Goal: Task Accomplishment & Management: Use online tool/utility

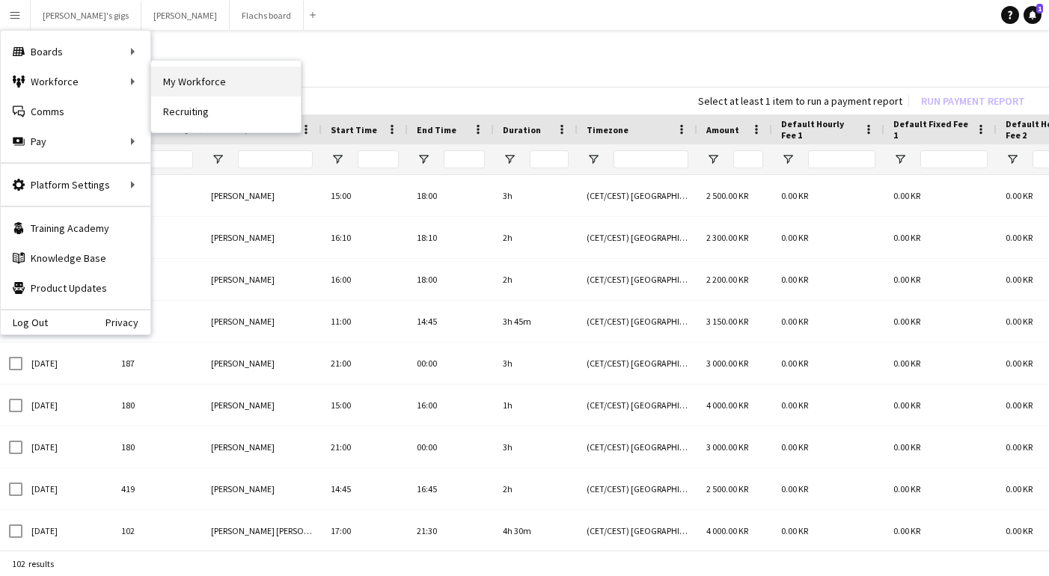
click at [202, 76] on link "My Workforce" at bounding box center [226, 82] width 150 height 30
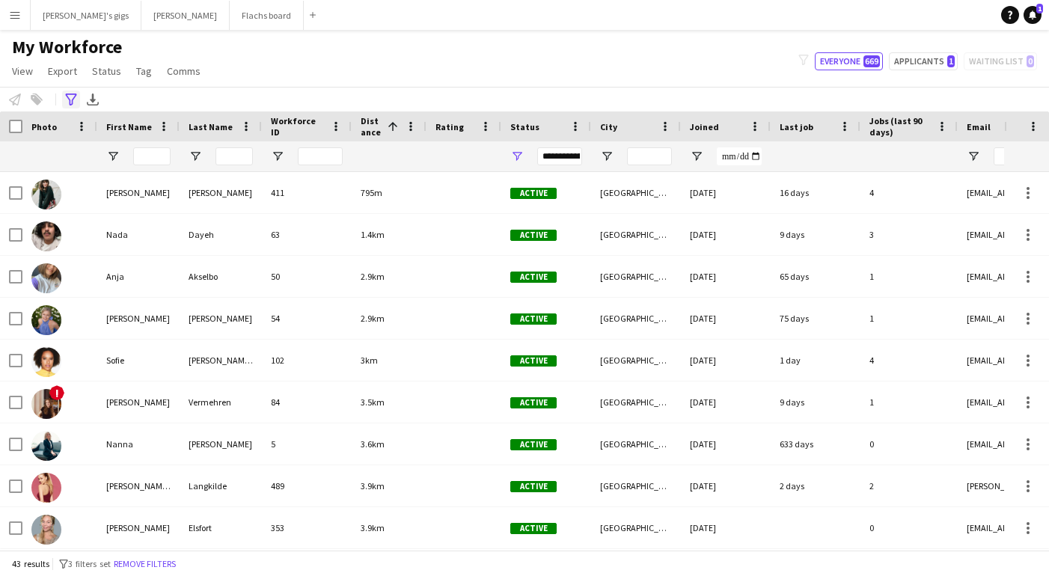
click at [73, 97] on icon "Advanced filters" at bounding box center [71, 100] width 12 height 12
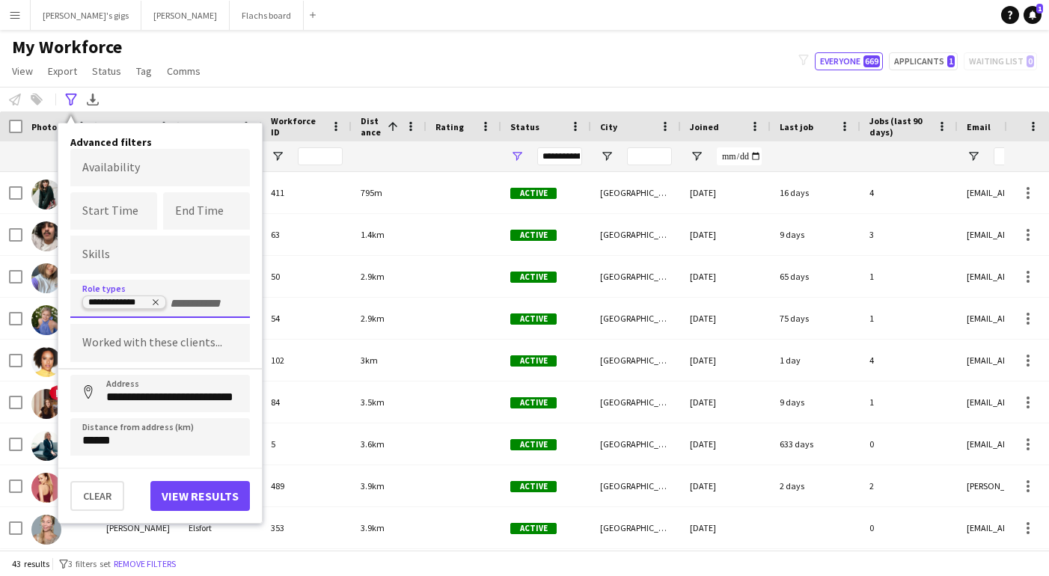
click at [158, 300] on icon "Remove tag" at bounding box center [156, 303] width 6 height 6
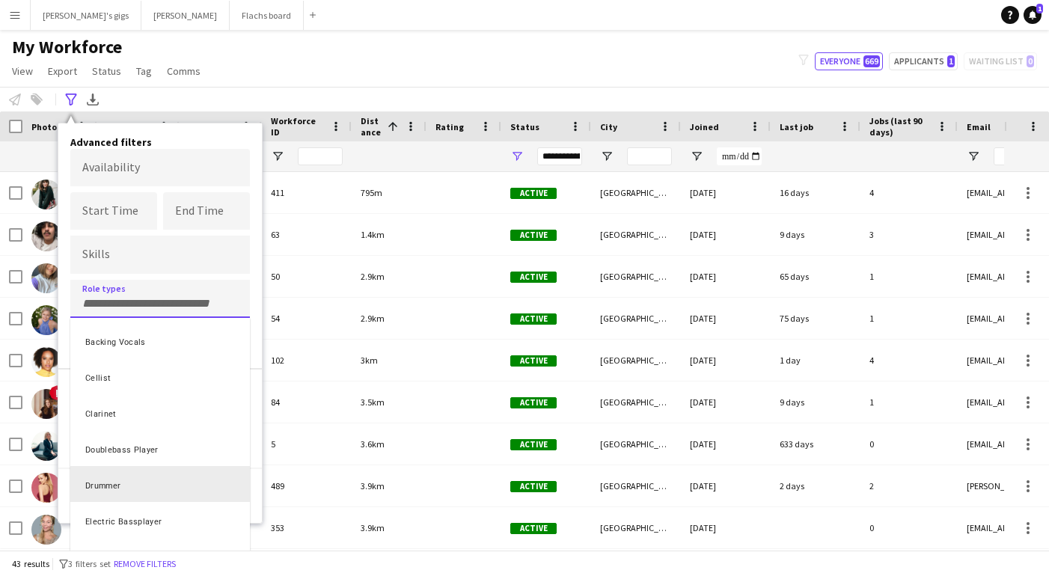
click at [254, 501] on div "Clear View results" at bounding box center [160, 489] width 204 height 43
click at [224, 48] on div at bounding box center [524, 288] width 1049 height 576
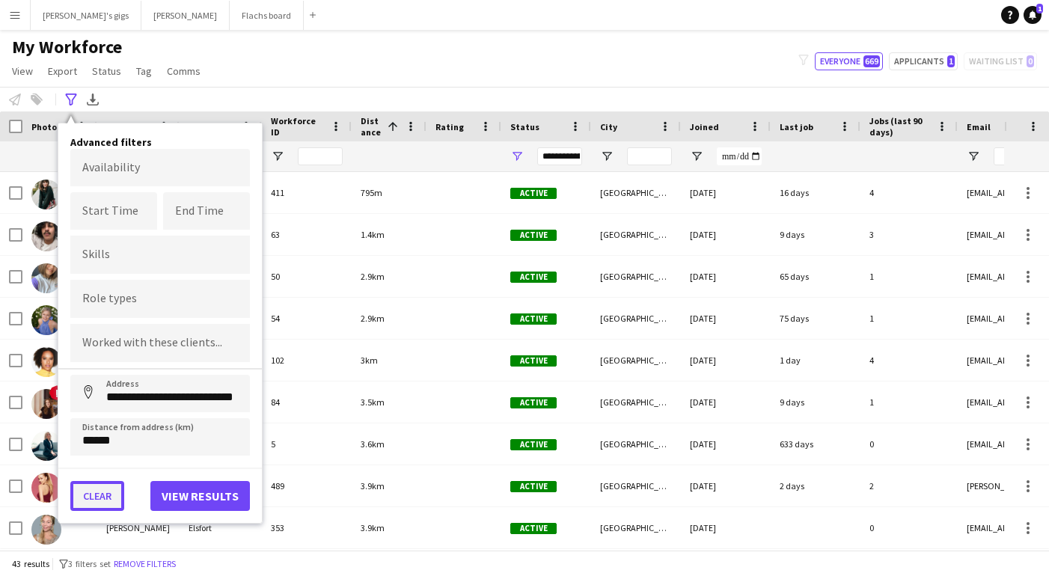
click at [111, 506] on button "Clear" at bounding box center [97, 496] width 54 height 30
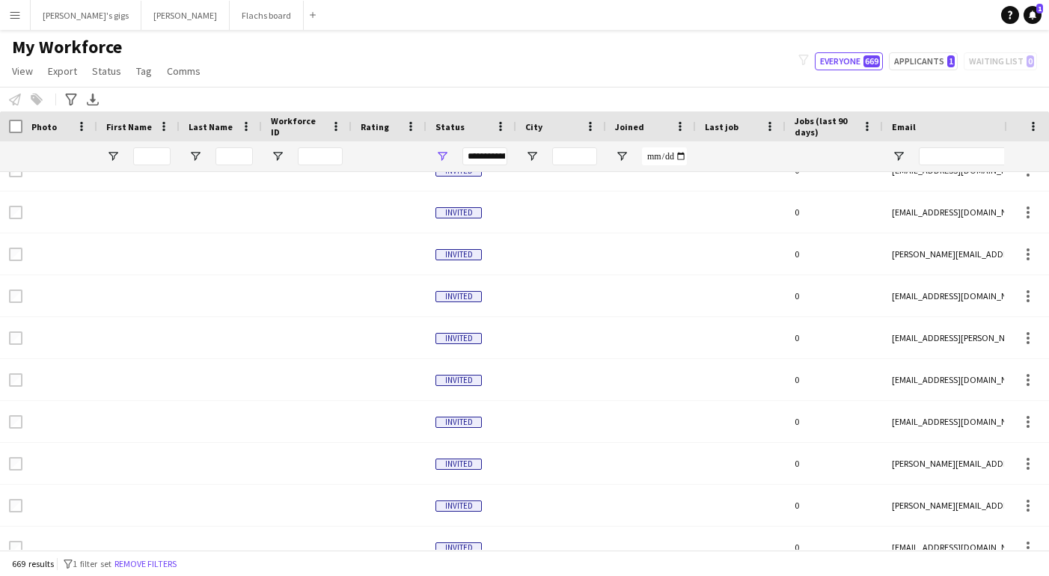
scroll to position [4305, 0]
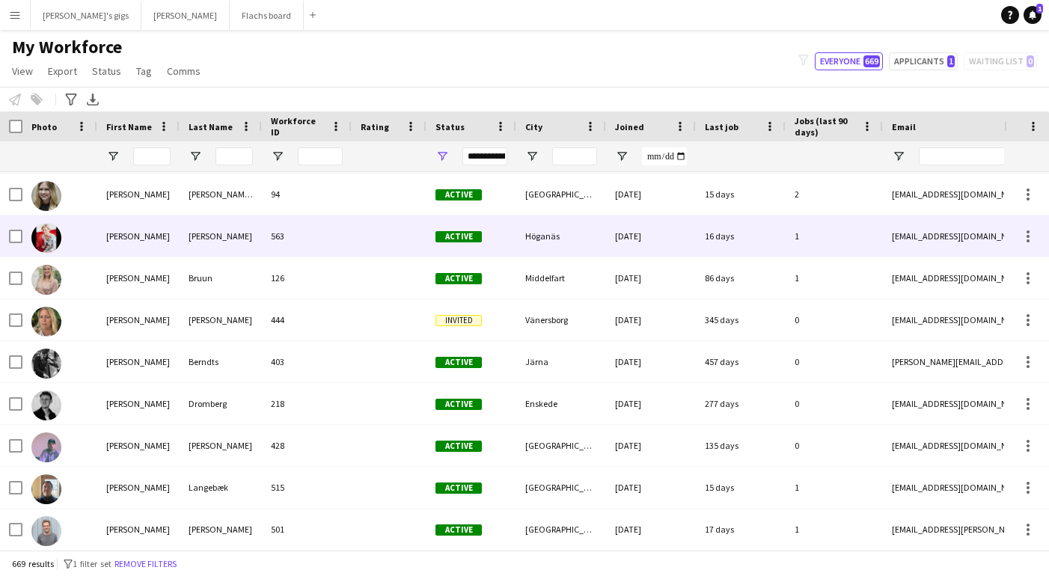
click at [159, 231] on div "[PERSON_NAME]" at bounding box center [138, 236] width 82 height 41
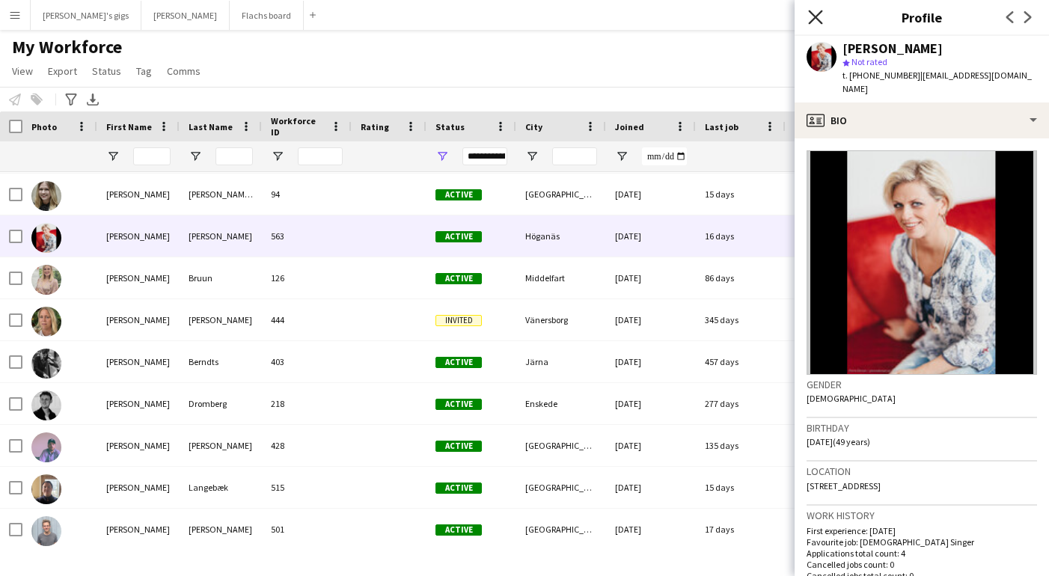
click at [814, 21] on icon "Close pop-in" at bounding box center [815, 17] width 14 height 14
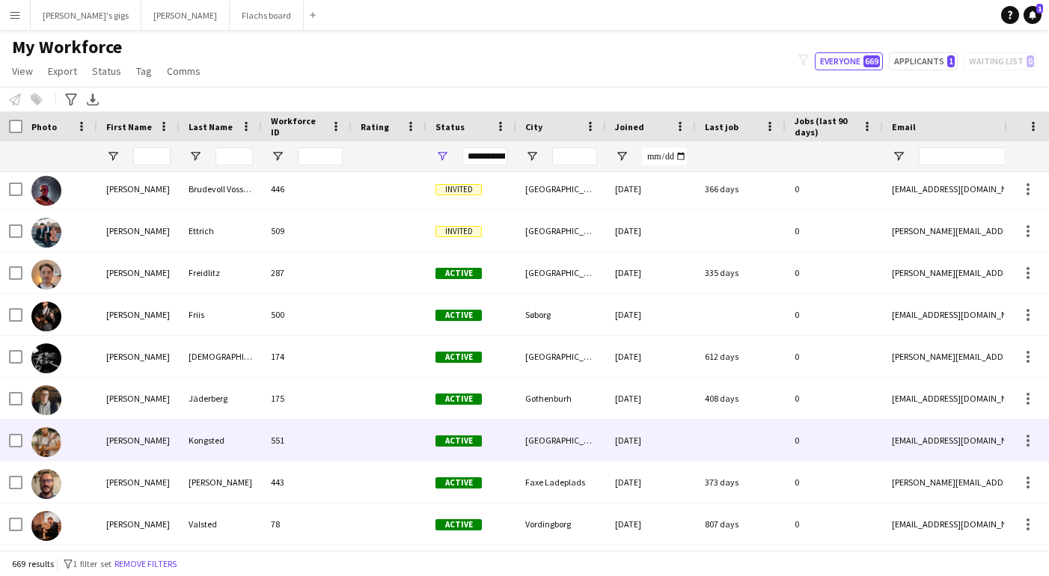
scroll to position [20628, 0]
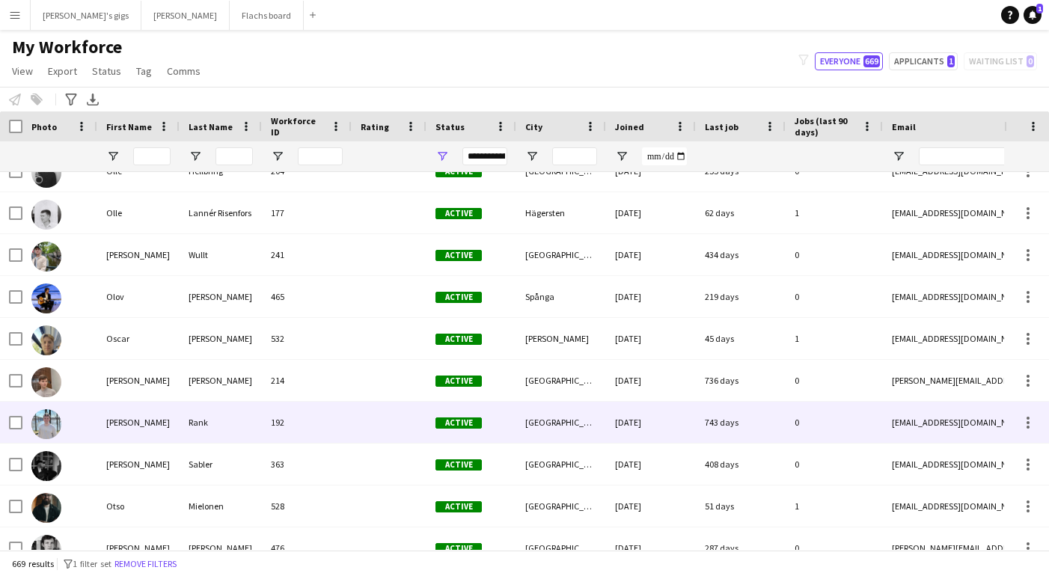
click at [207, 416] on div "Rank" at bounding box center [221, 422] width 82 height 41
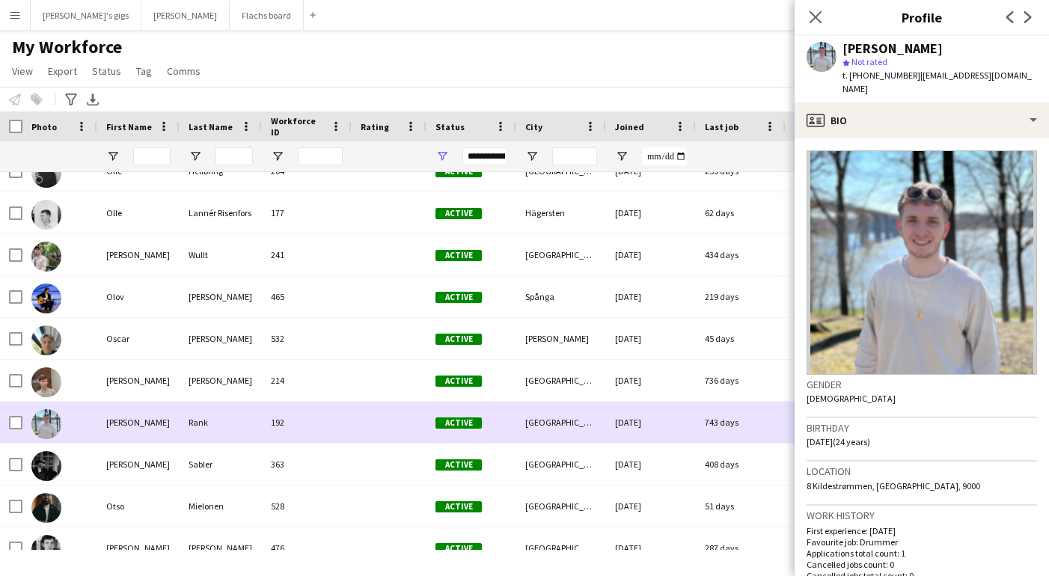
click at [207, 416] on div "Rank" at bounding box center [221, 422] width 82 height 41
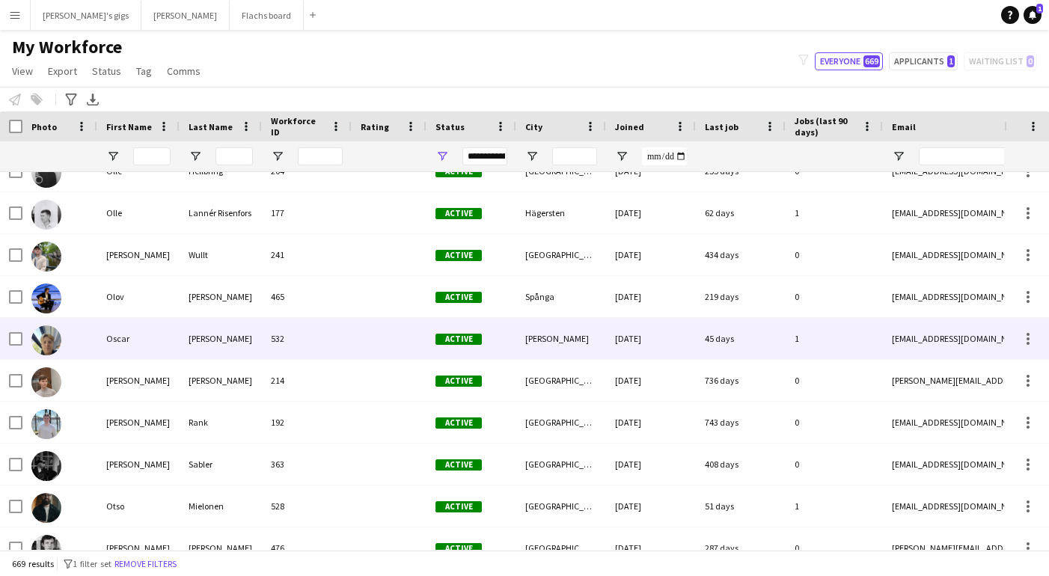
click at [204, 342] on div "[PERSON_NAME]" at bounding box center [221, 338] width 82 height 41
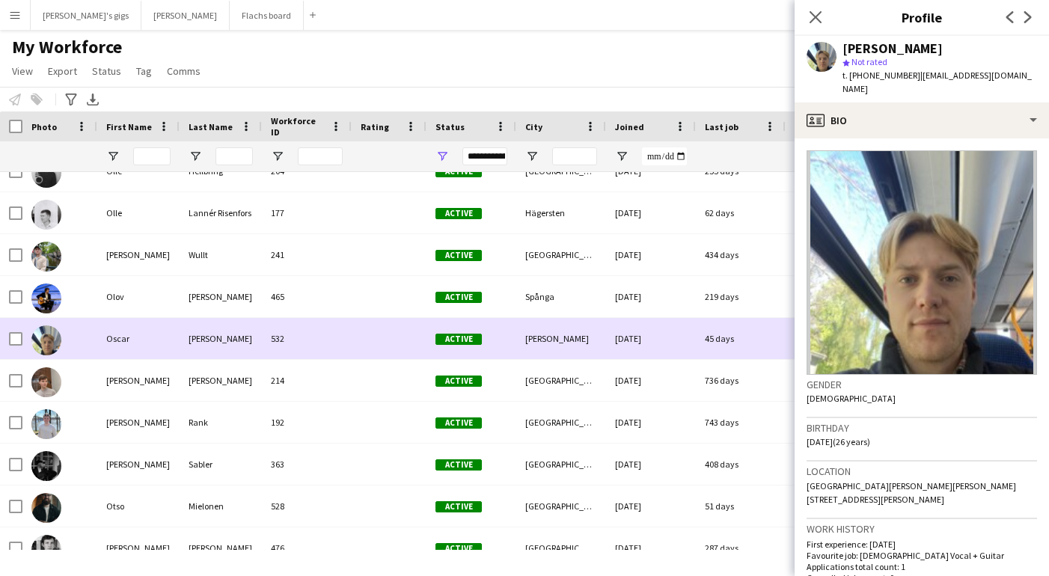
click at [204, 342] on div "[PERSON_NAME]" at bounding box center [221, 338] width 82 height 41
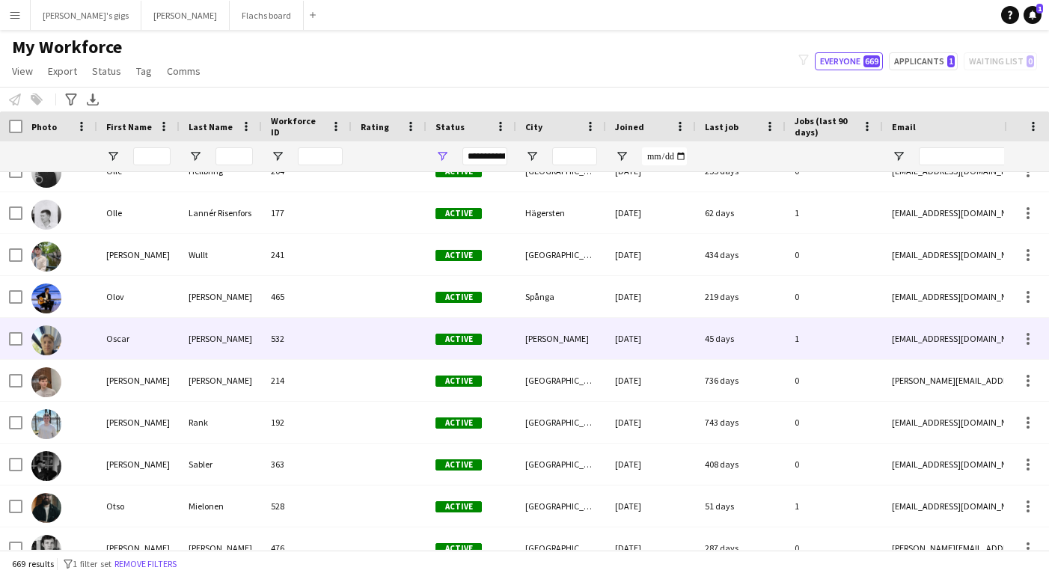
click at [367, 351] on div at bounding box center [389, 338] width 75 height 41
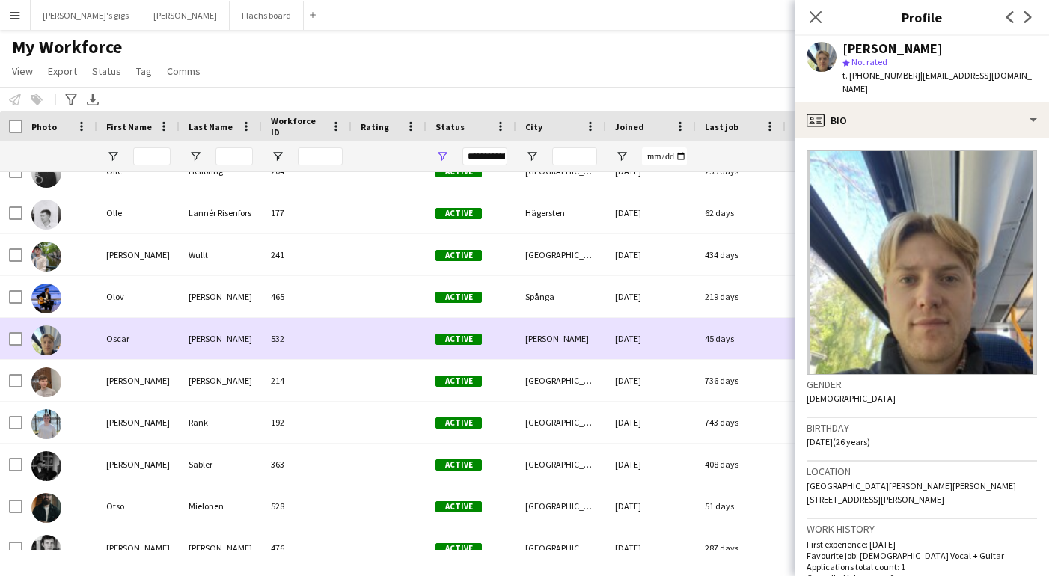
click at [366, 350] on div at bounding box center [389, 338] width 75 height 41
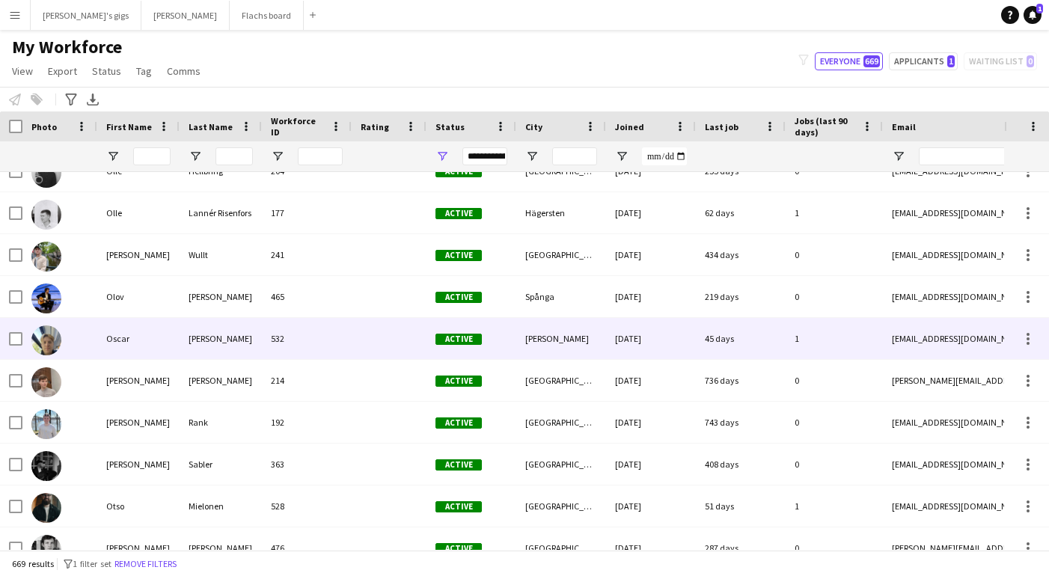
click at [366, 350] on div at bounding box center [389, 338] width 75 height 41
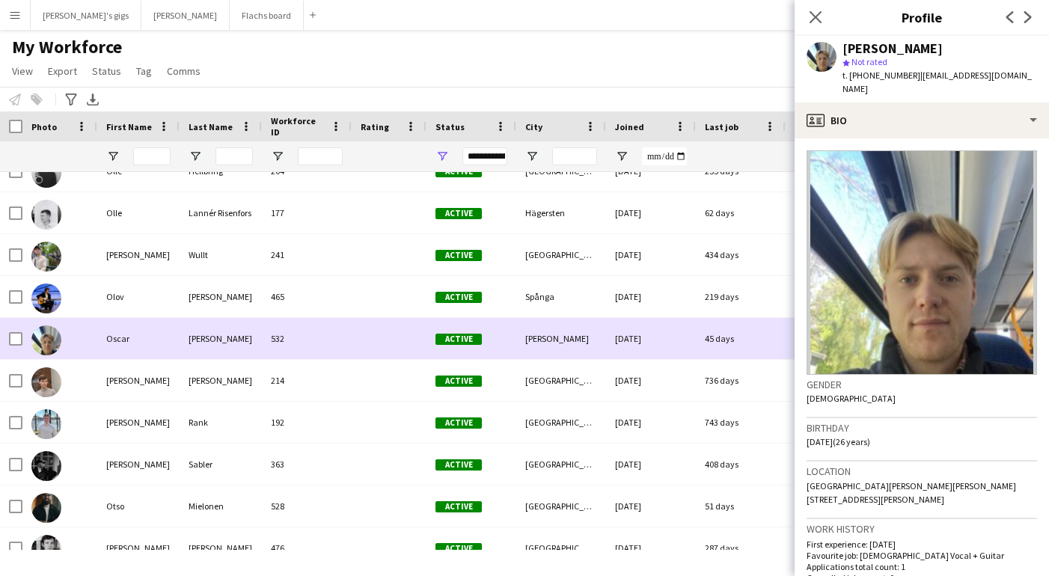
click at [366, 350] on div at bounding box center [389, 338] width 75 height 41
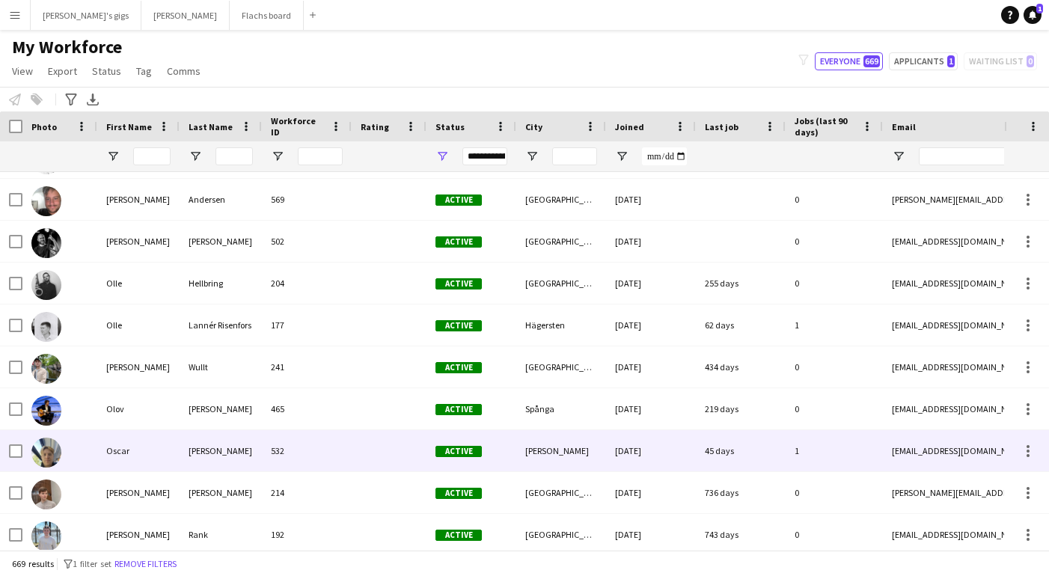
click at [248, 447] on div "[PERSON_NAME]" at bounding box center [221, 450] width 82 height 41
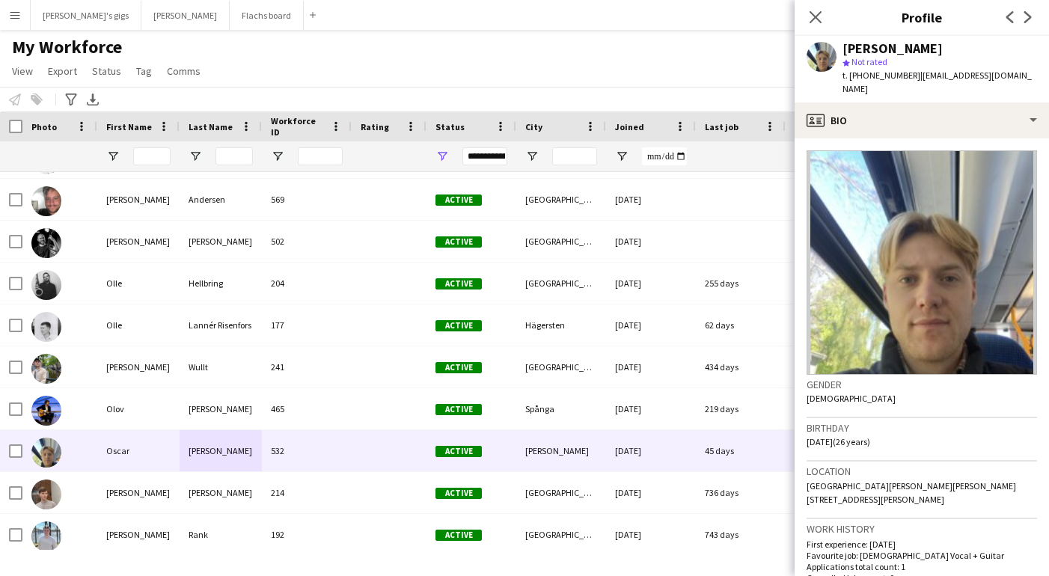
drag, startPoint x: 843, startPoint y: 48, endPoint x: 992, endPoint y: 45, distance: 148.2
click at [992, 46] on div "[PERSON_NAME]" at bounding box center [940, 48] width 195 height 13
copy div "[PERSON_NAME]"
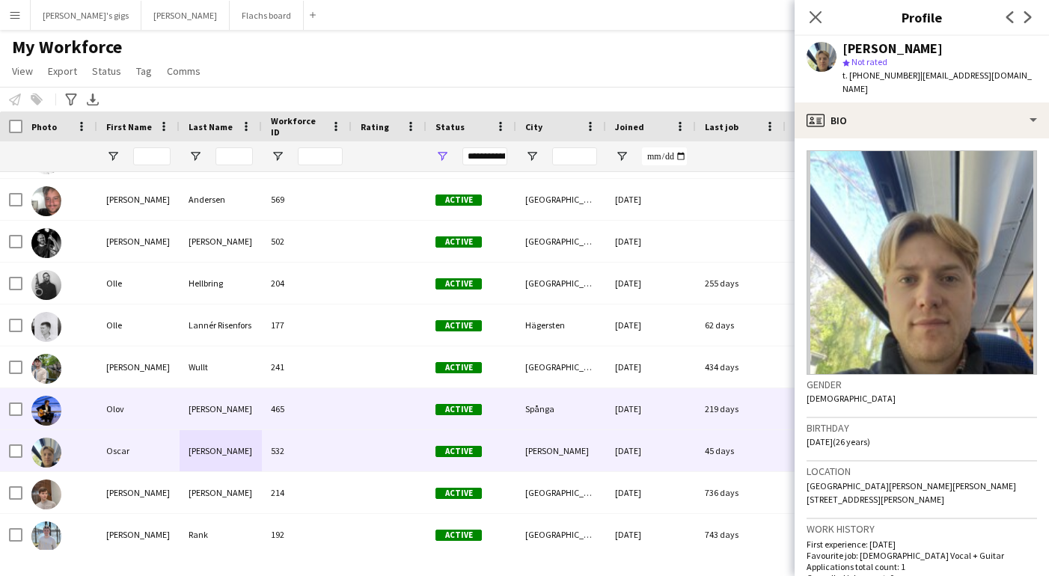
scroll to position [23293, 0]
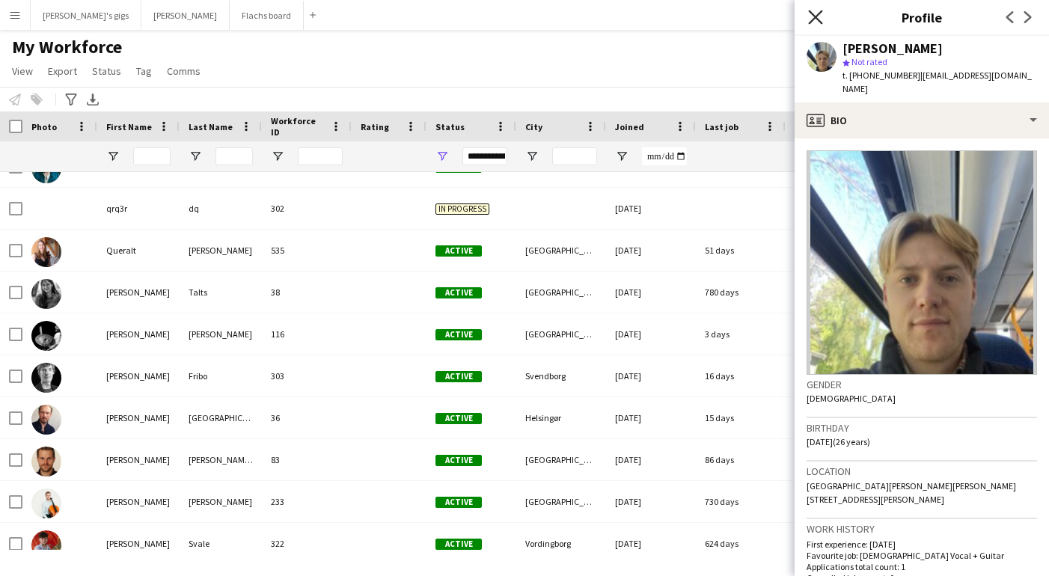
click at [814, 19] on icon at bounding box center [815, 17] width 14 height 14
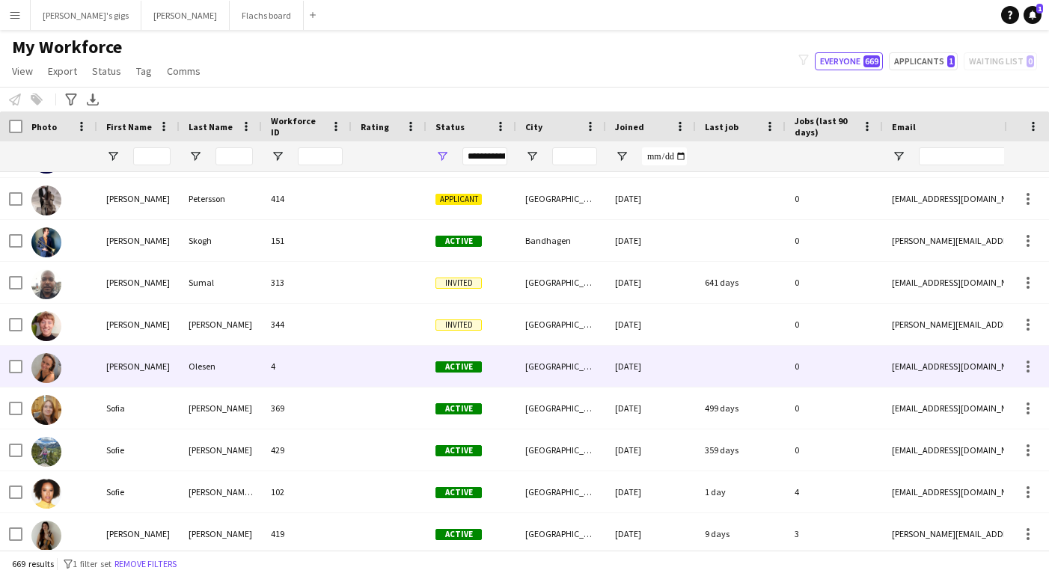
click at [392, 354] on div at bounding box center [389, 366] width 75 height 41
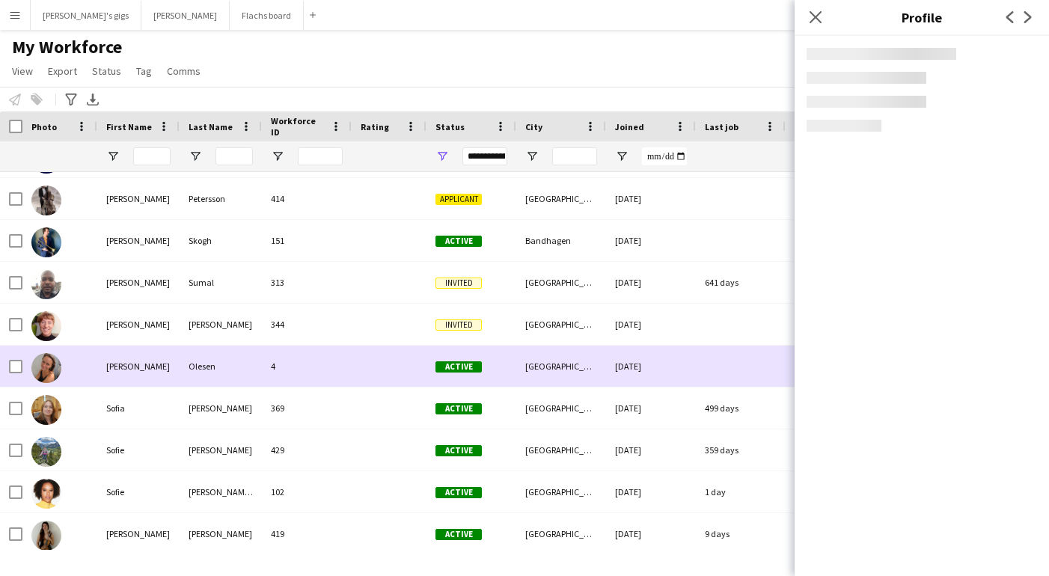
click at [391, 353] on div at bounding box center [389, 366] width 75 height 41
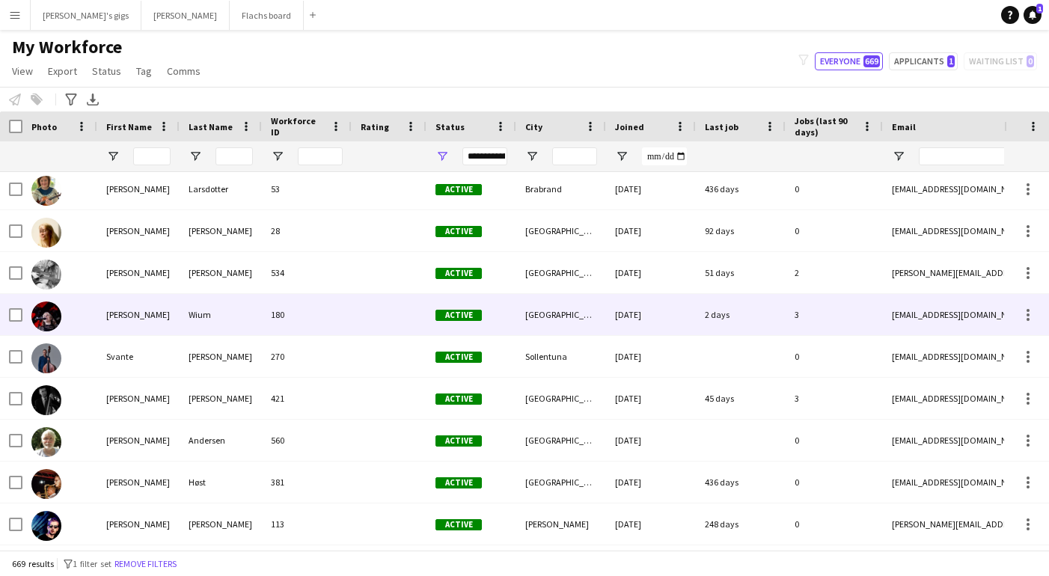
click at [345, 315] on div "180" at bounding box center [307, 314] width 90 height 41
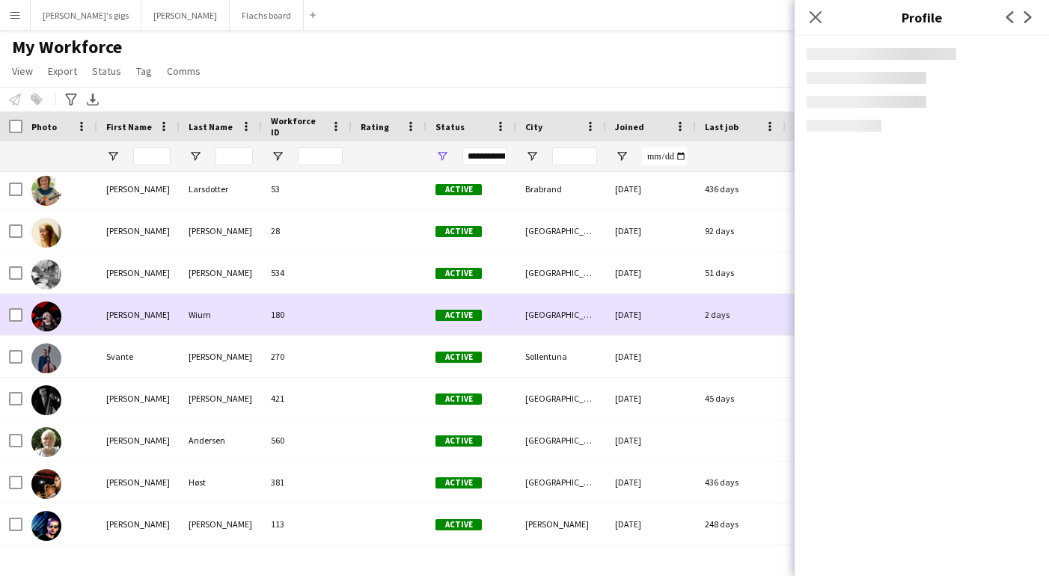
click at [345, 315] on div "180" at bounding box center [307, 314] width 90 height 41
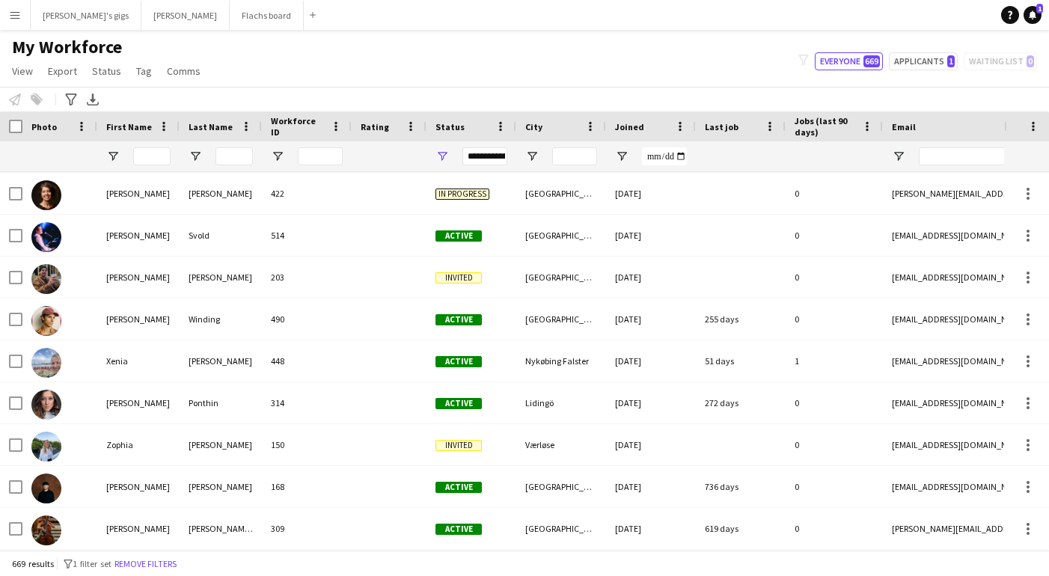
click at [372, 57] on div "My Workforce View Views Default view New view Update view Delete view Edit name…" at bounding box center [524, 61] width 1049 height 51
